Goal: Information Seeking & Learning: Learn about a topic

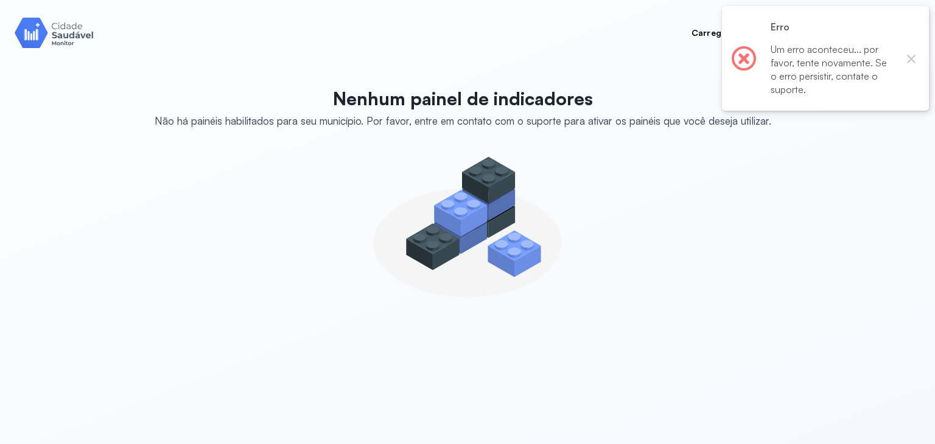
click at [82, 29] on img at bounding box center [54, 32] width 79 height 35
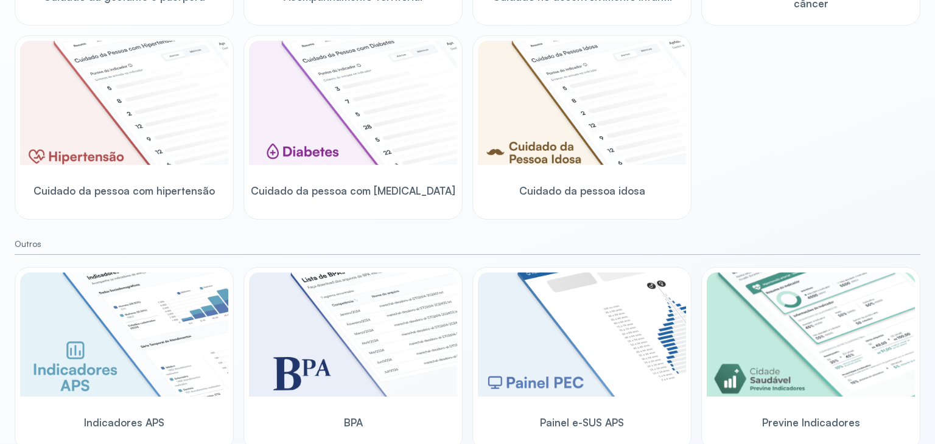
scroll to position [341, 0]
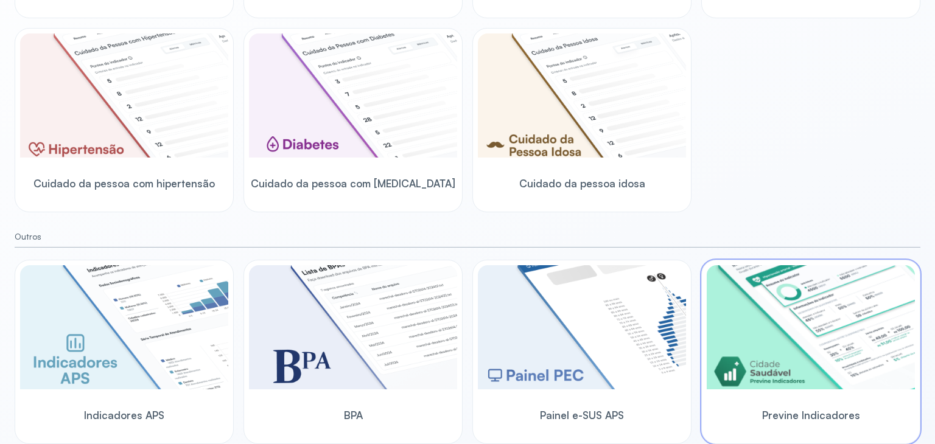
click at [821, 325] on img at bounding box center [811, 327] width 208 height 124
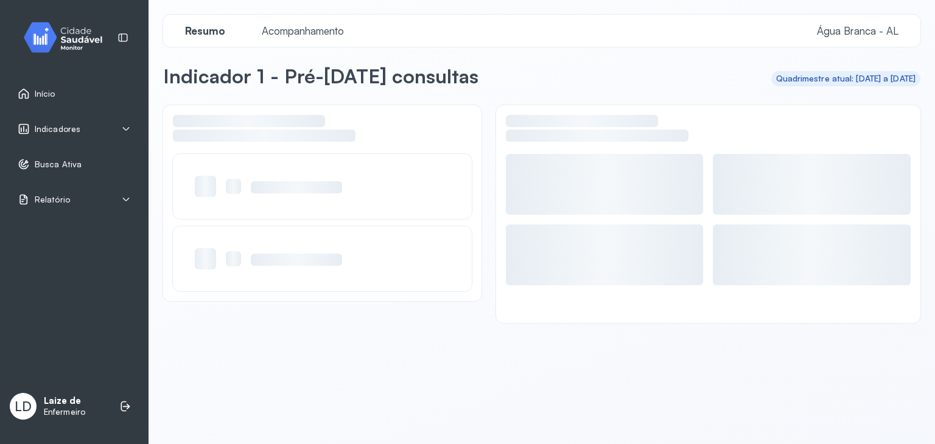
click at [107, 135] on div "Indicadores" at bounding box center [74, 129] width 113 height 12
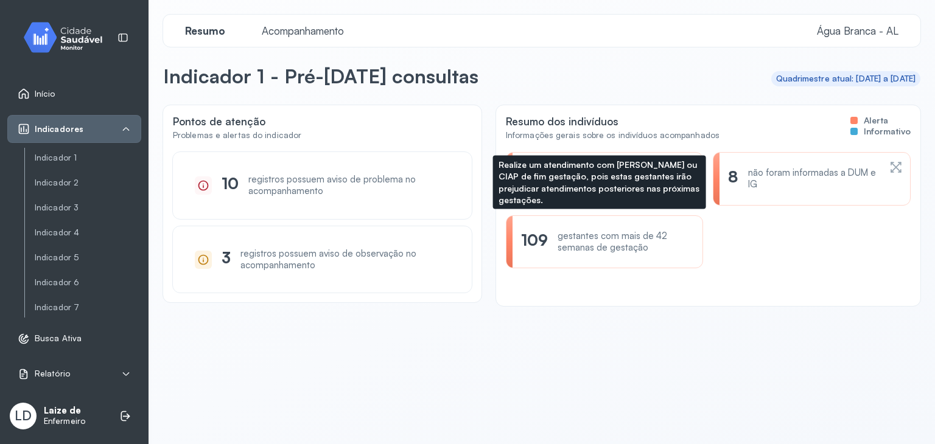
click at [593, 244] on div "gestantes com mais de 42 semanas de gestação" at bounding box center [623, 242] width 130 height 23
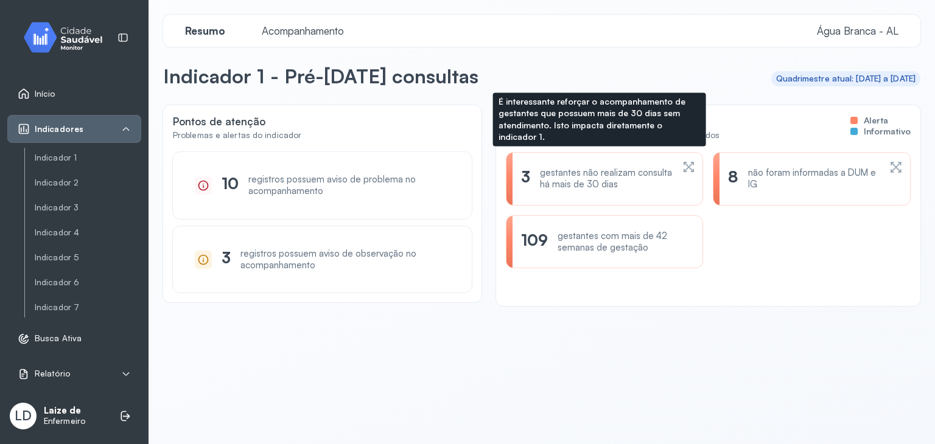
click at [525, 171] on div "3" at bounding box center [525, 178] width 9 height 23
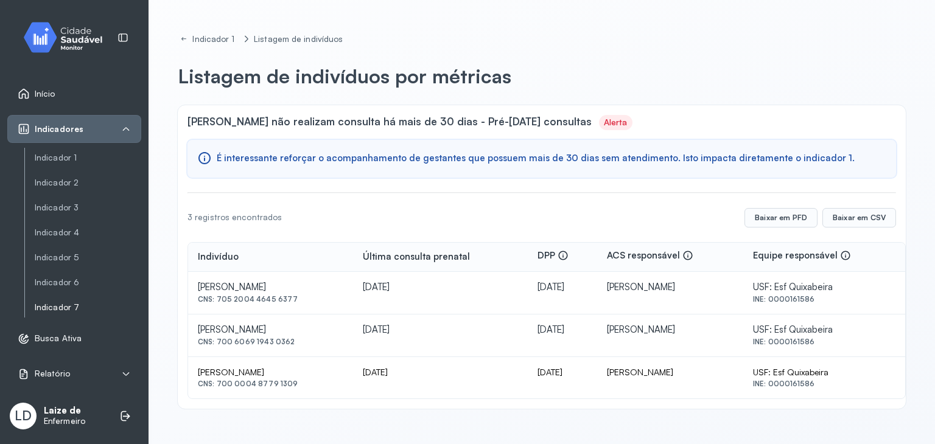
click at [71, 307] on link "Indicador 7" at bounding box center [88, 308] width 107 height 10
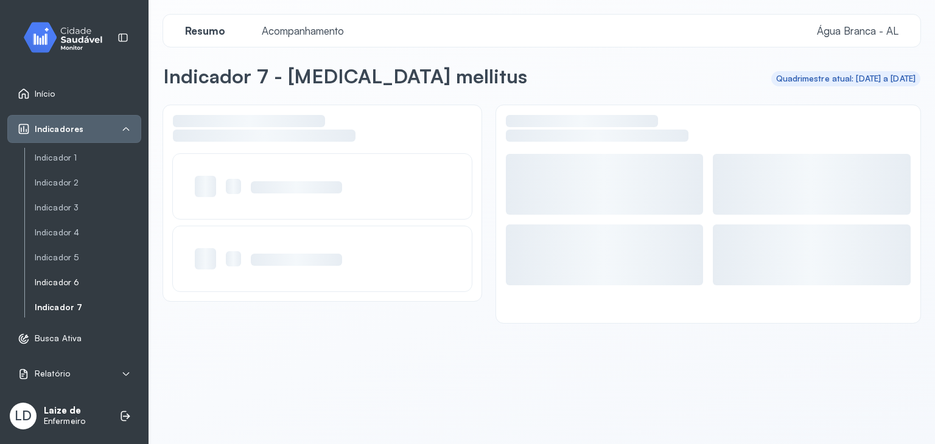
click at [85, 288] on link "Indicador 6" at bounding box center [88, 282] width 107 height 15
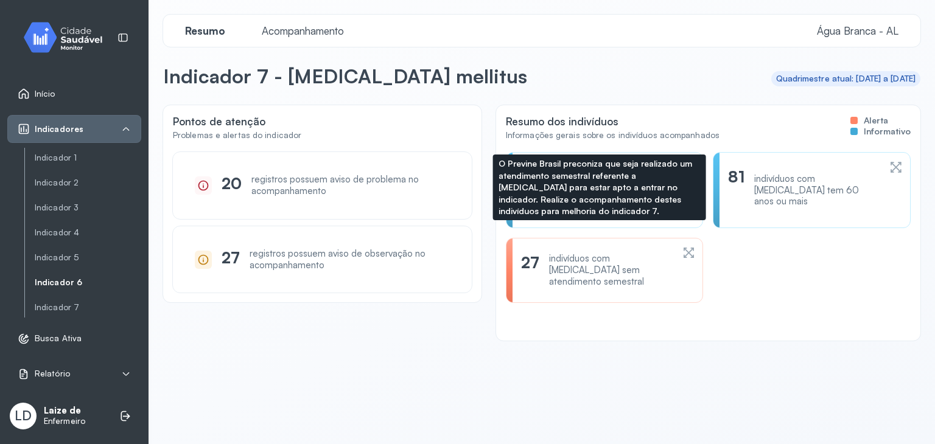
click at [589, 261] on div "indivíduos com [MEDICAL_DATA] sem atendimento semestral" at bounding box center [611, 270] width 124 height 34
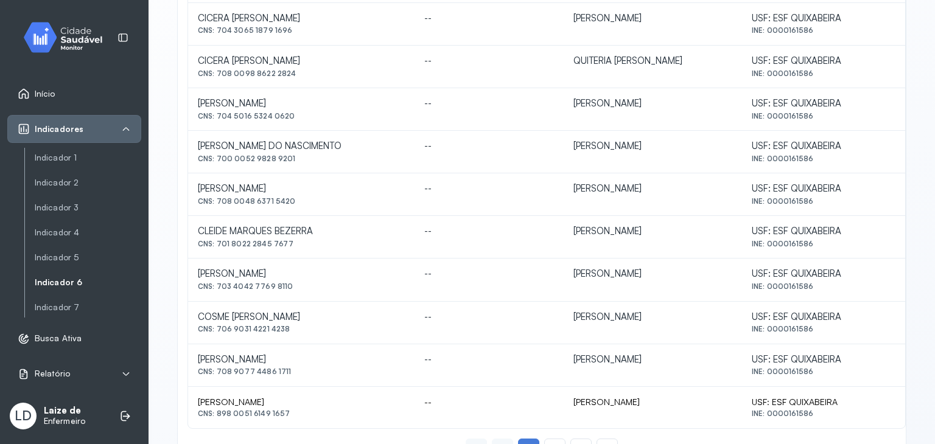
scroll to position [541, 0]
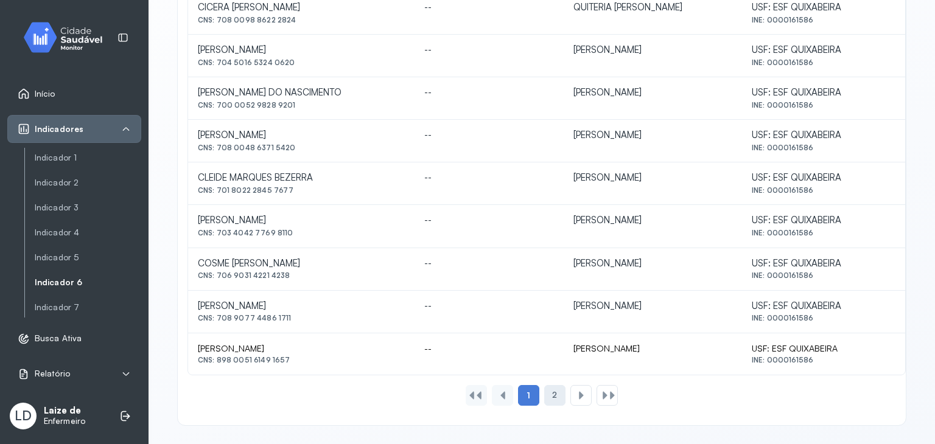
click at [544, 397] on div "2" at bounding box center [554, 395] width 21 height 21
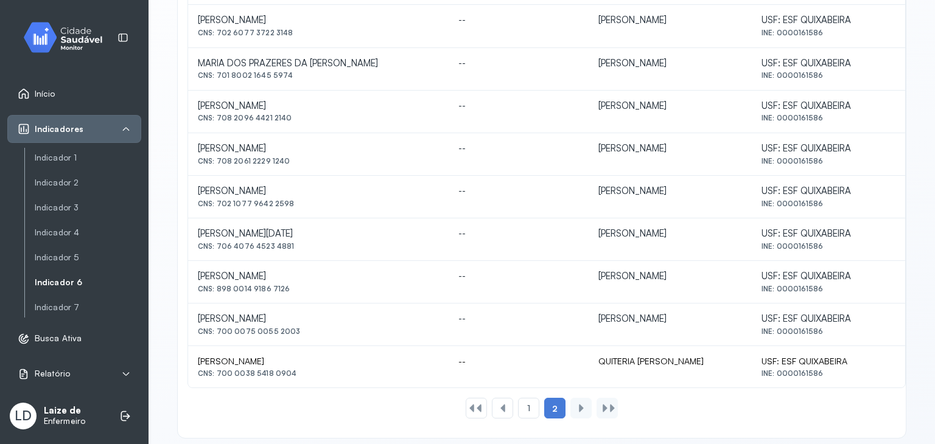
scroll to position [413, 0]
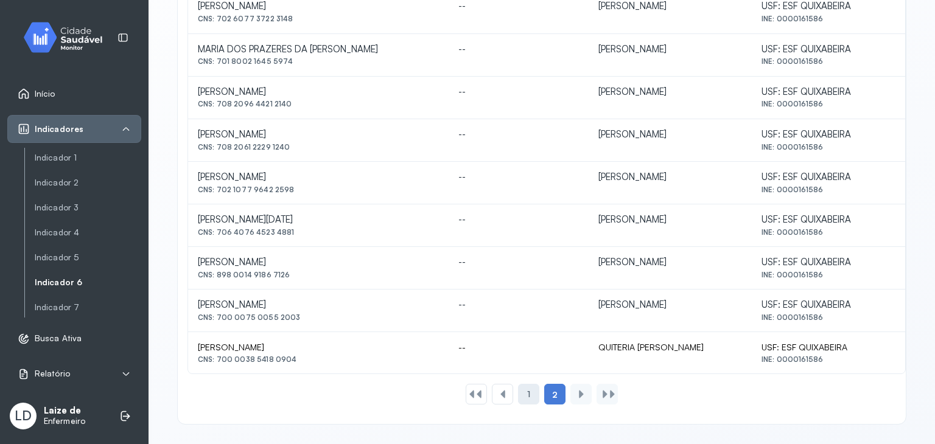
click at [533, 389] on div "1" at bounding box center [528, 394] width 21 height 21
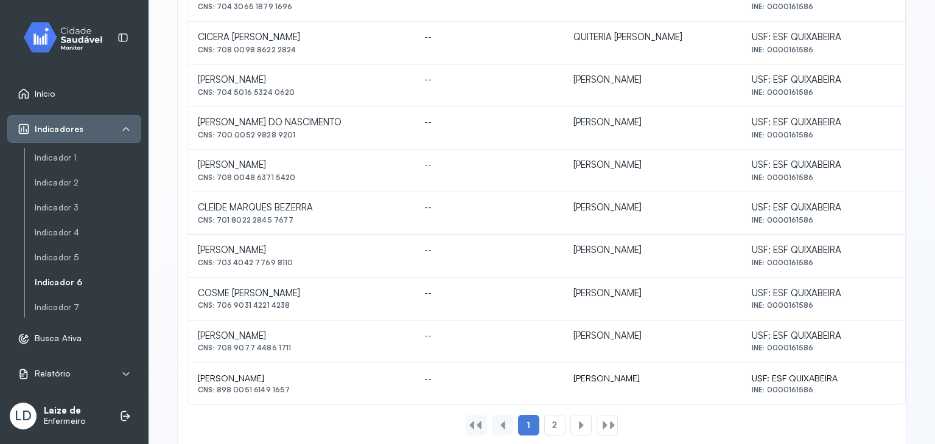
scroll to position [541, 0]
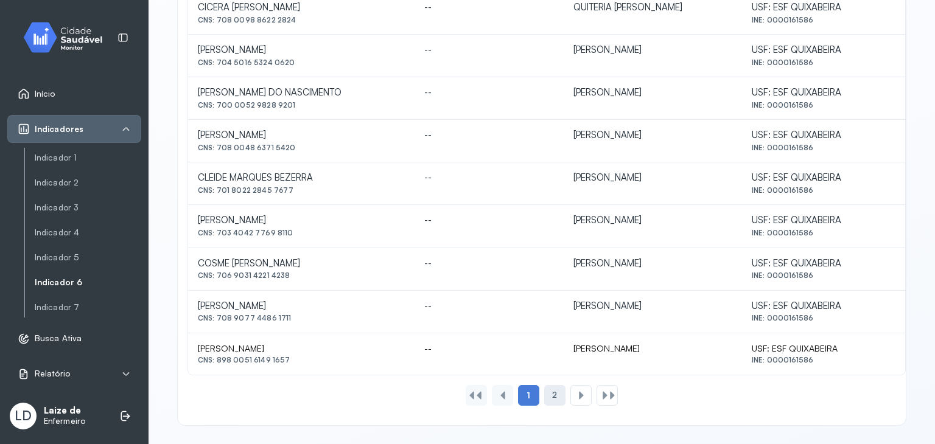
click at [552, 390] on span "2" at bounding box center [554, 395] width 5 height 10
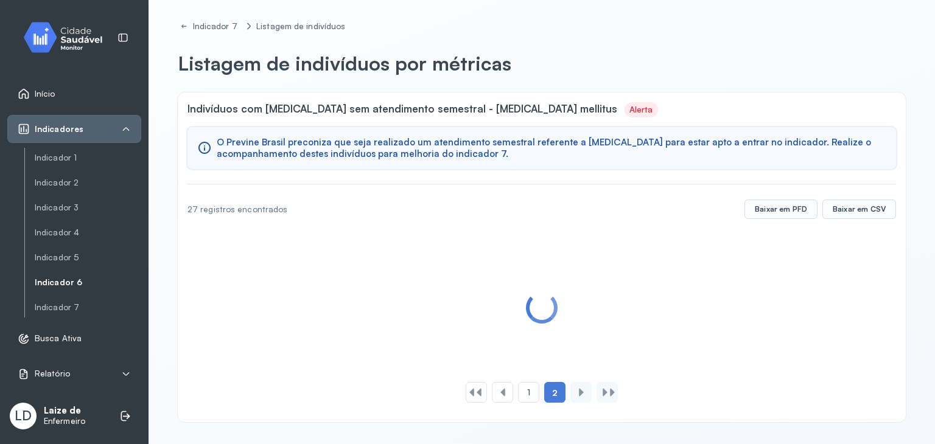
scroll to position [413, 0]
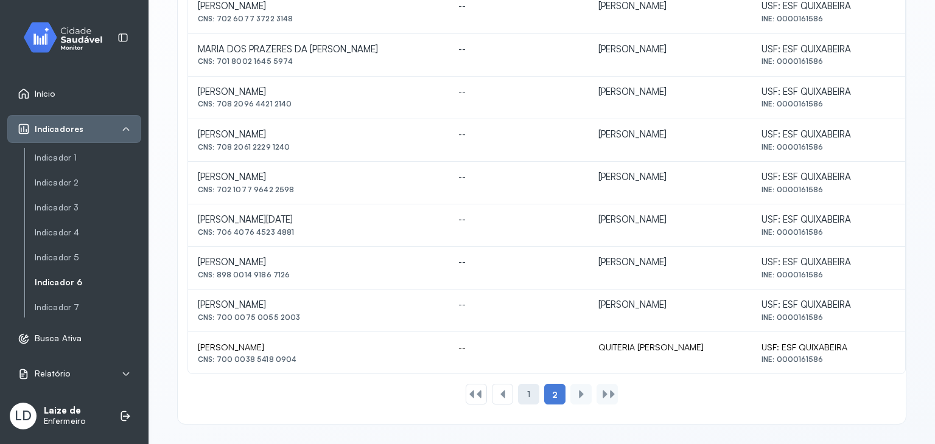
click at [521, 398] on div "1" at bounding box center [528, 394] width 21 height 21
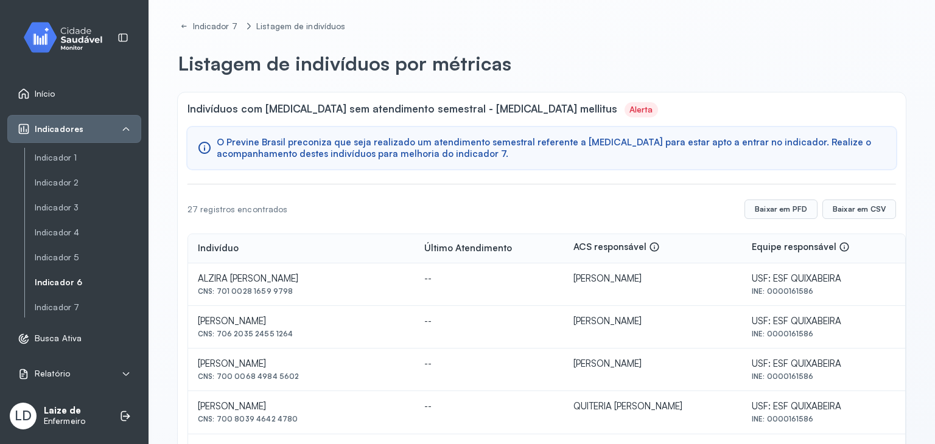
scroll to position [541, 0]
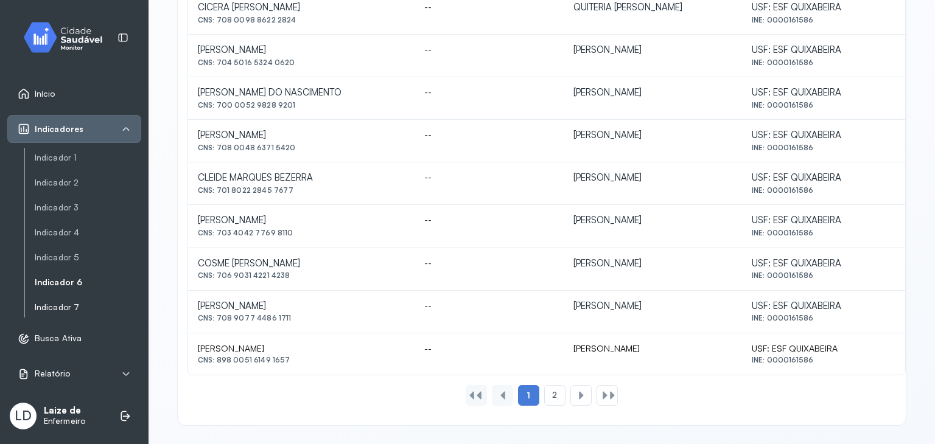
click at [58, 312] on link "Indicador 7" at bounding box center [88, 307] width 107 height 15
click at [75, 303] on link "Indicador 7" at bounding box center [88, 308] width 107 height 10
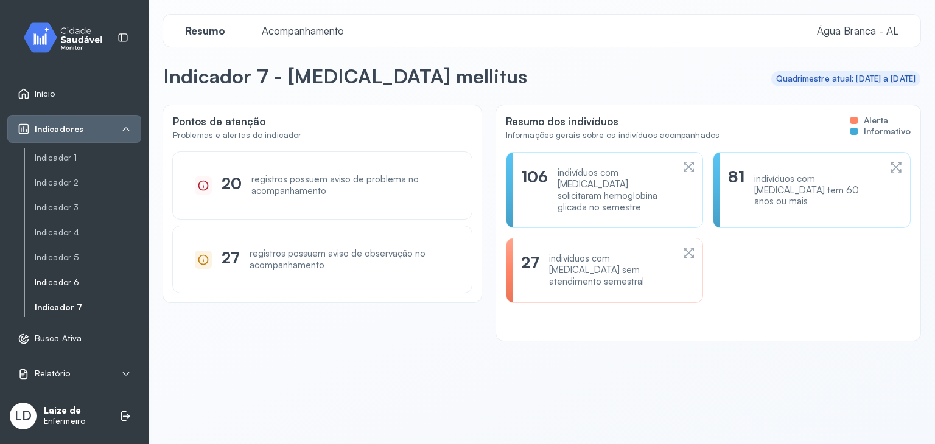
click at [78, 283] on link "Indicador 6" at bounding box center [88, 283] width 107 height 10
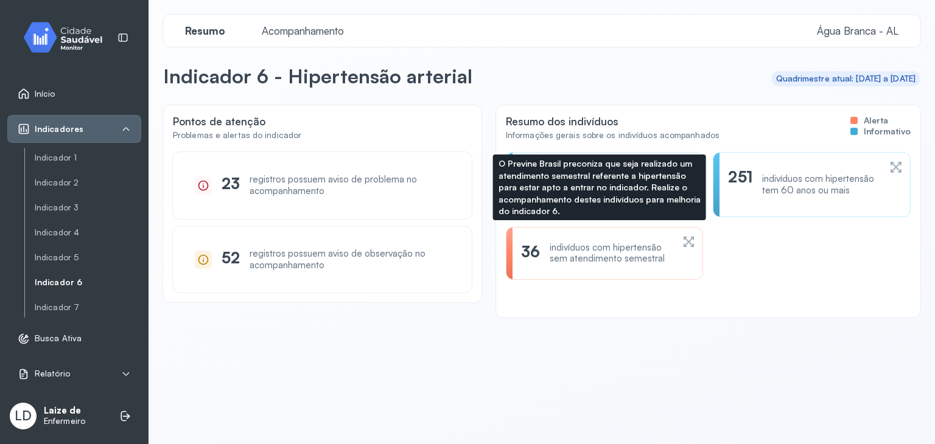
click at [586, 259] on div "indivíduos com hipertensão sem atendimento semestral" at bounding box center [611, 253] width 123 height 23
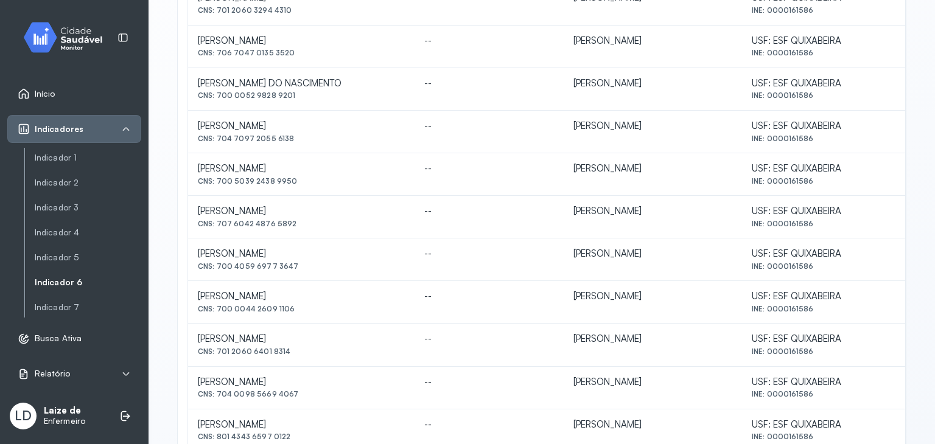
scroll to position [541, 0]
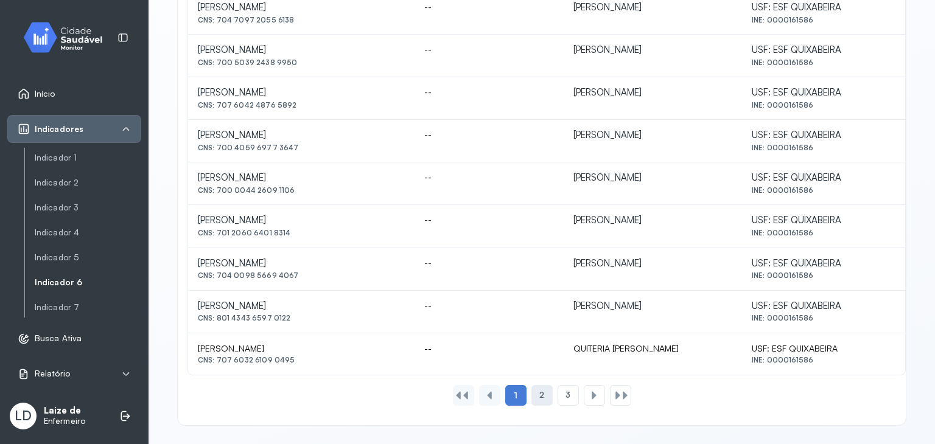
click at [539, 390] on span "2" at bounding box center [541, 395] width 5 height 10
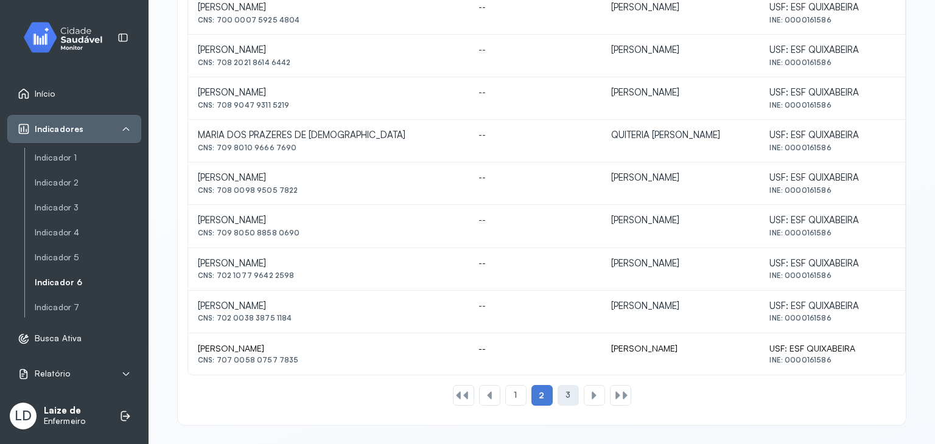
click at [558, 394] on div "3" at bounding box center [568, 395] width 21 height 21
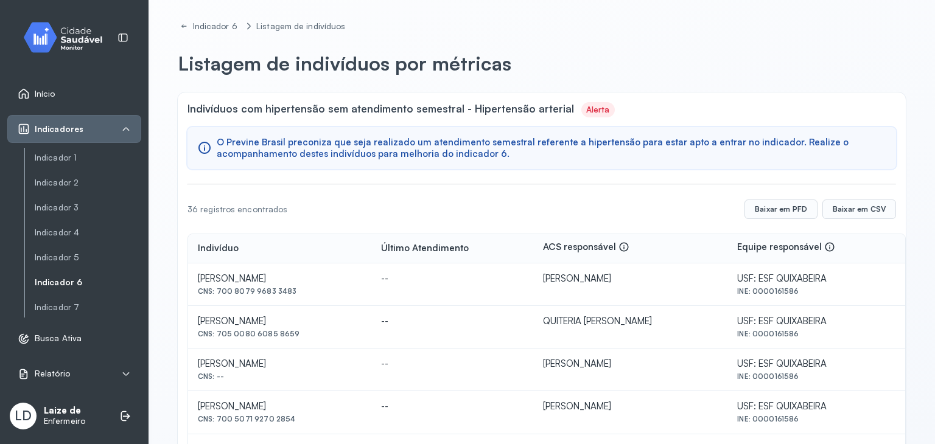
scroll to position [158, 0]
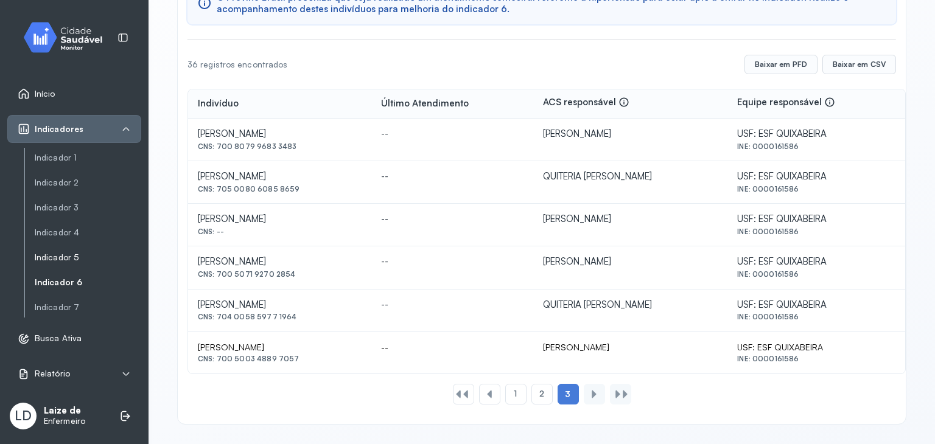
click at [88, 251] on link "Indicador 5" at bounding box center [88, 257] width 107 height 15
click at [531, 390] on div "2" at bounding box center [541, 394] width 21 height 21
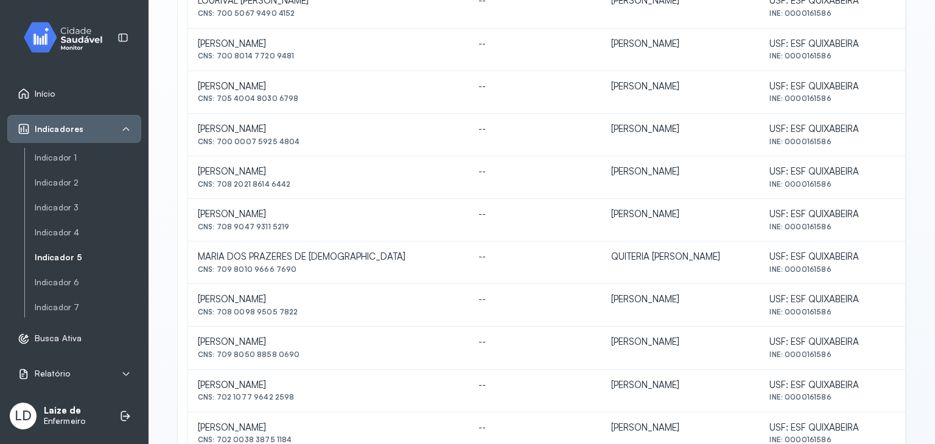
scroll to position [480, 0]
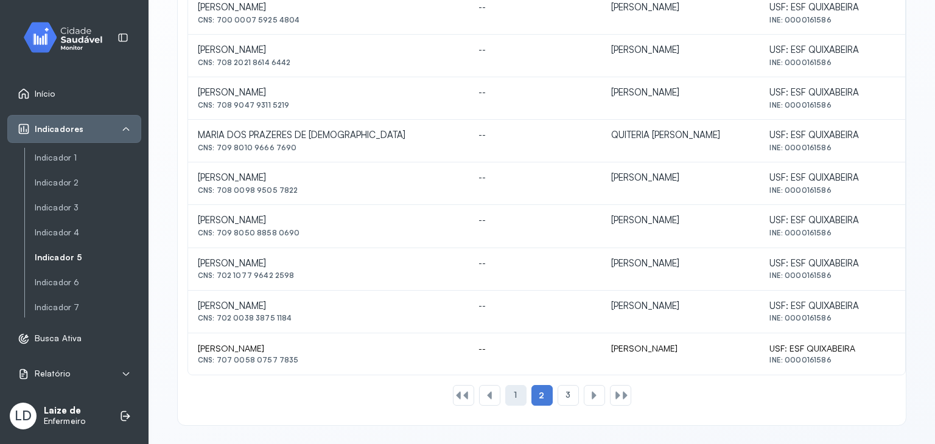
click at [511, 401] on div "1" at bounding box center [515, 395] width 21 height 21
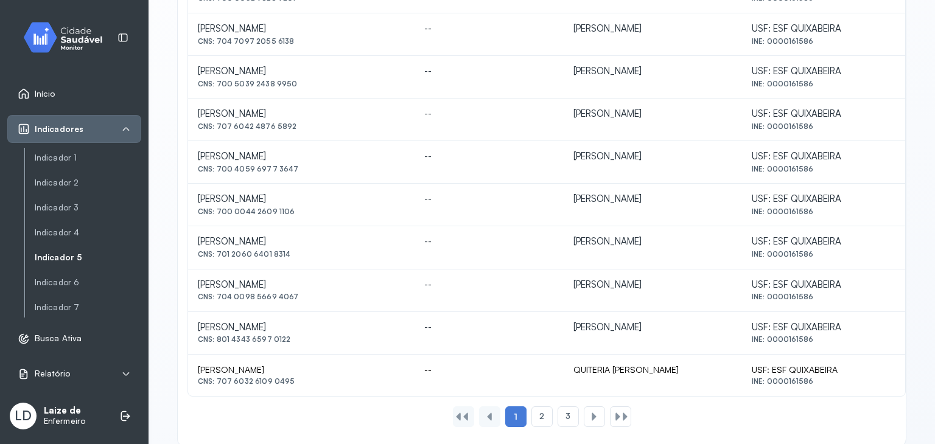
scroll to position [541, 0]
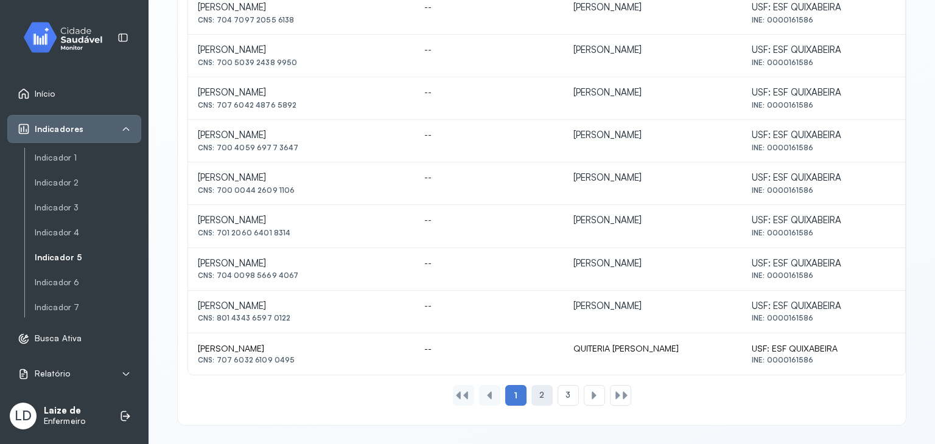
click at [531, 400] on div "2" at bounding box center [541, 395] width 21 height 21
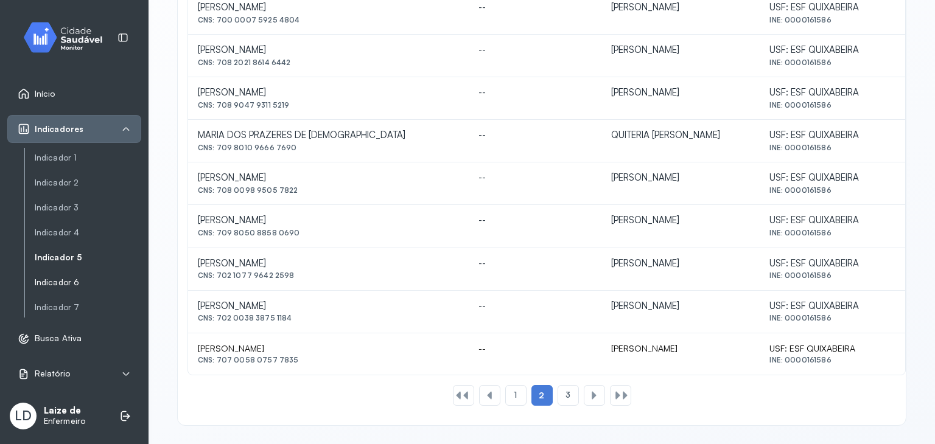
click at [75, 285] on link "Indicador 6" at bounding box center [88, 283] width 107 height 10
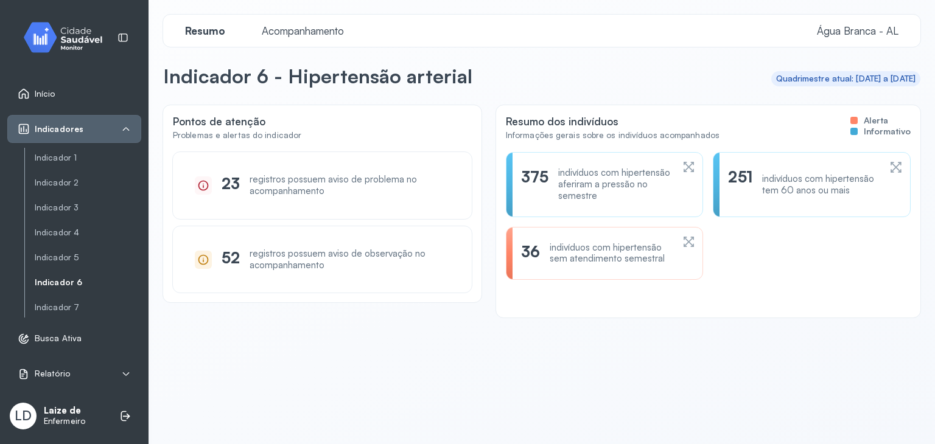
click at [567, 259] on div "indivíduos com hipertensão sem atendimento semestral" at bounding box center [611, 253] width 123 height 23
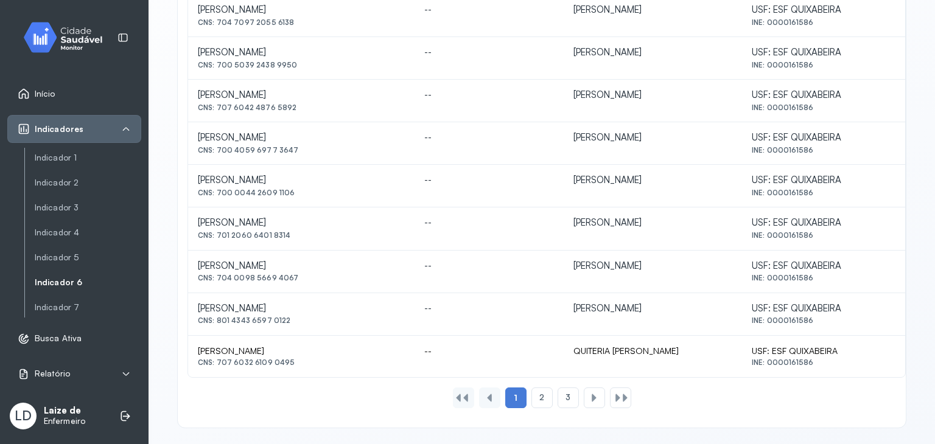
scroll to position [541, 0]
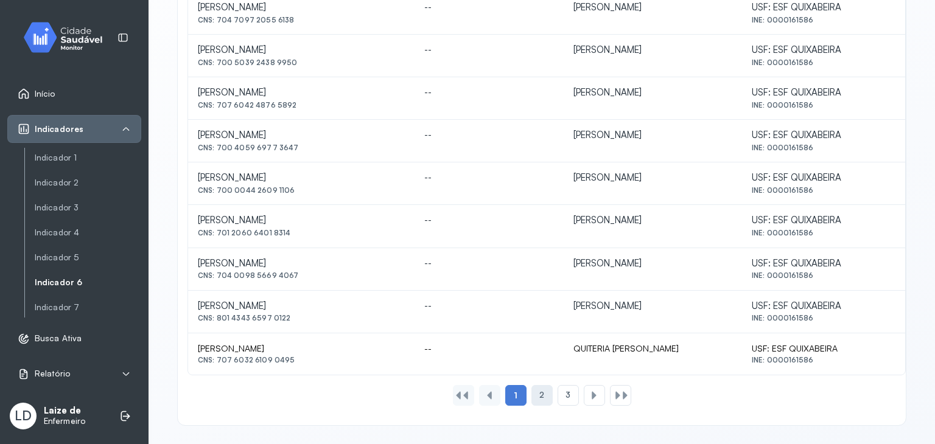
click at [539, 394] on span "2" at bounding box center [541, 395] width 5 height 10
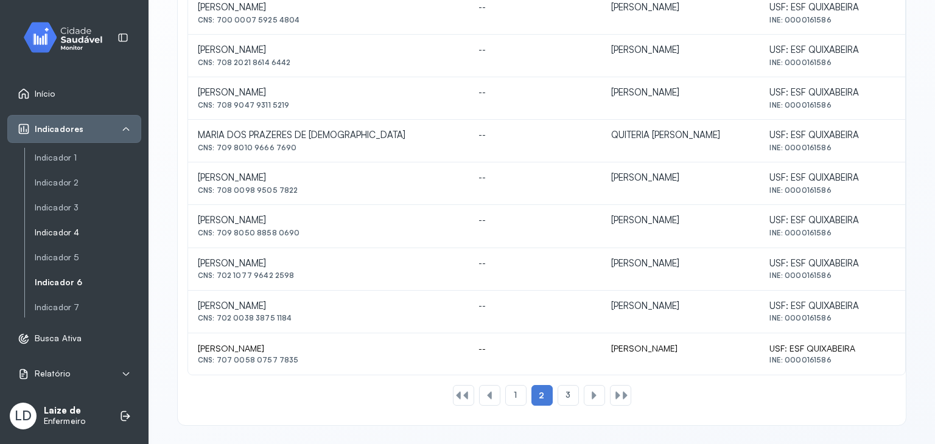
click at [68, 237] on link "Indicador 4" at bounding box center [88, 233] width 107 height 10
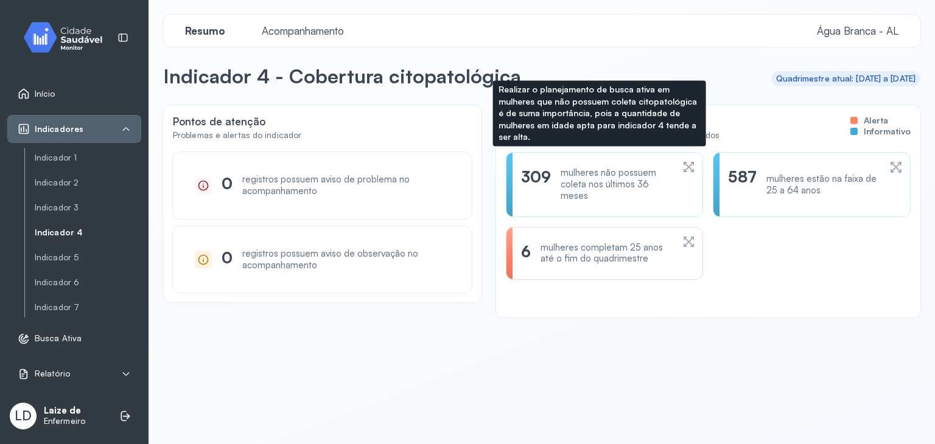
click at [586, 178] on div "mulheres não possuem coleta nos últimos 36 meses" at bounding box center [616, 184] width 111 height 34
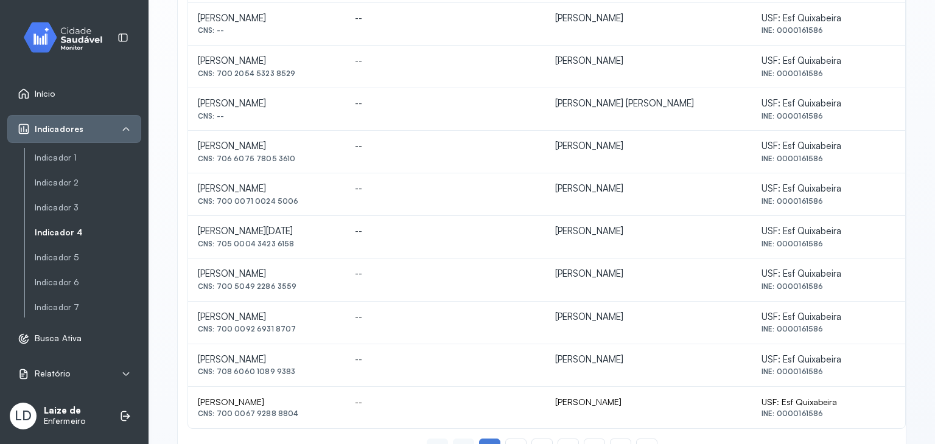
scroll to position [541, 0]
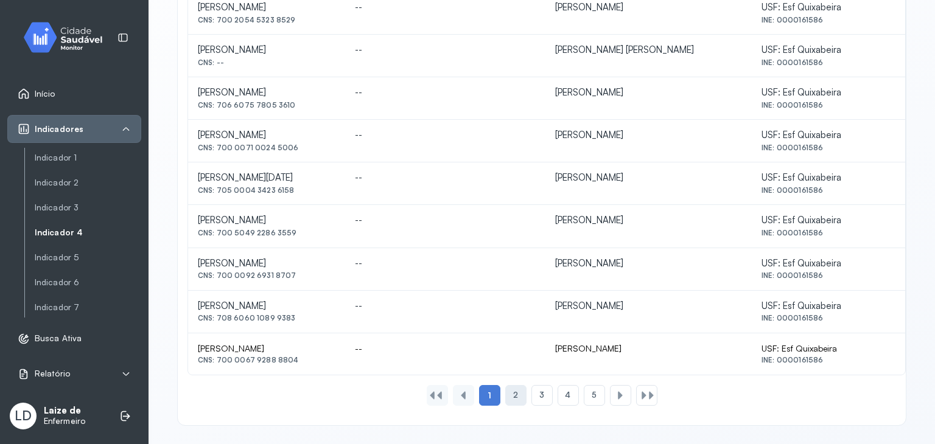
click at [505, 393] on div "2" at bounding box center [515, 395] width 21 height 21
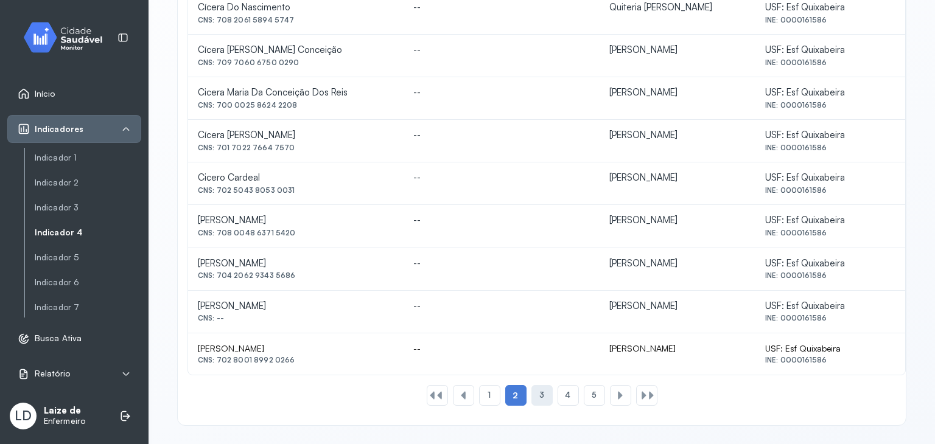
click at [546, 393] on div "3" at bounding box center [541, 395] width 21 height 21
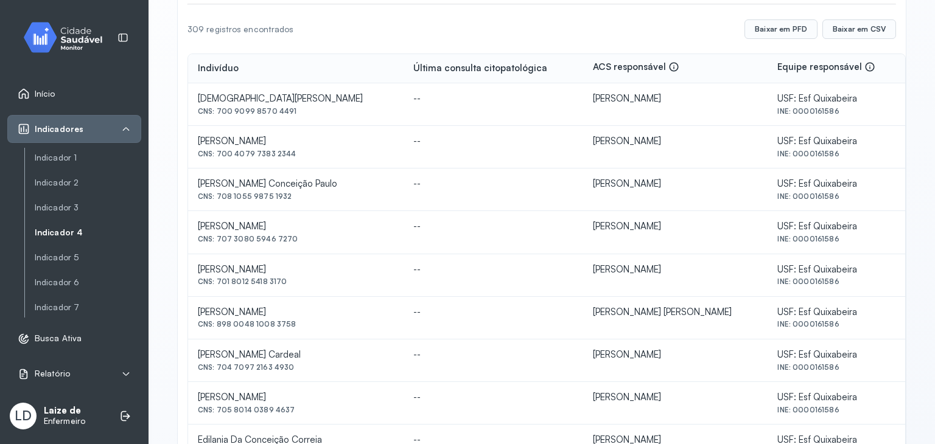
scroll to position [175, 0]
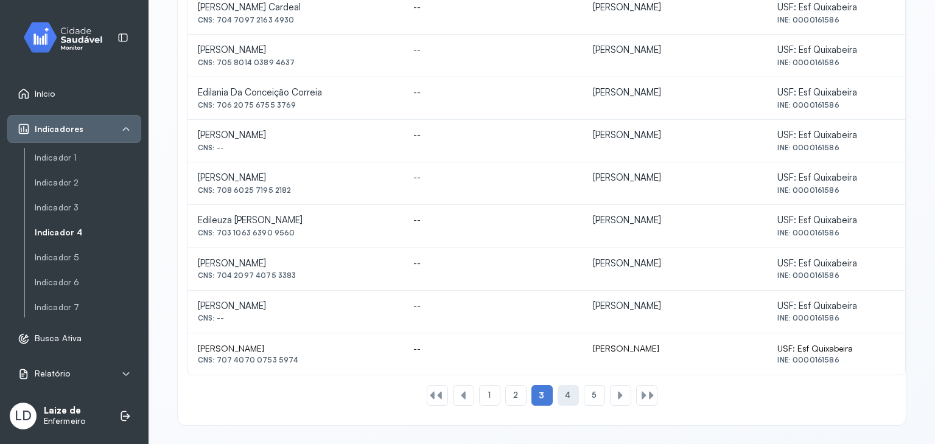
click at [565, 390] on span "4" at bounding box center [567, 395] width 5 height 10
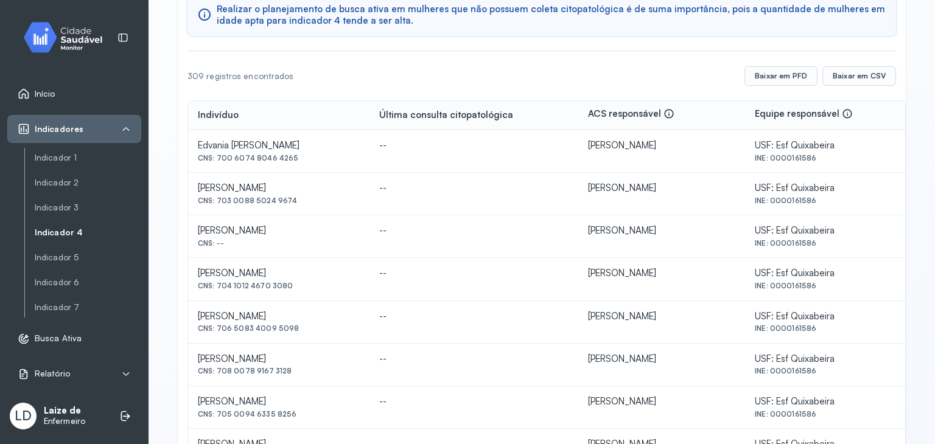
scroll to position [54, 0]
